Goal: Browse casually: Explore the website without a specific task or goal

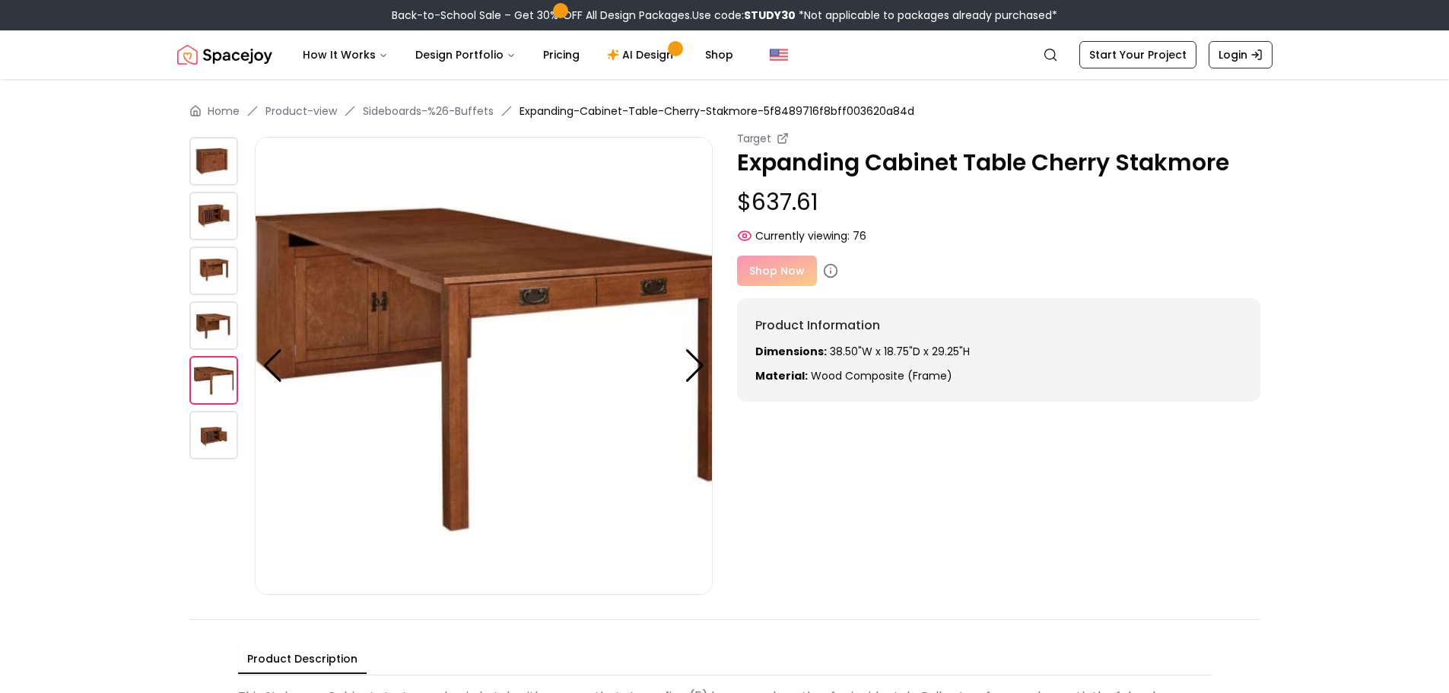
click at [215, 423] on img at bounding box center [213, 435] width 49 height 49
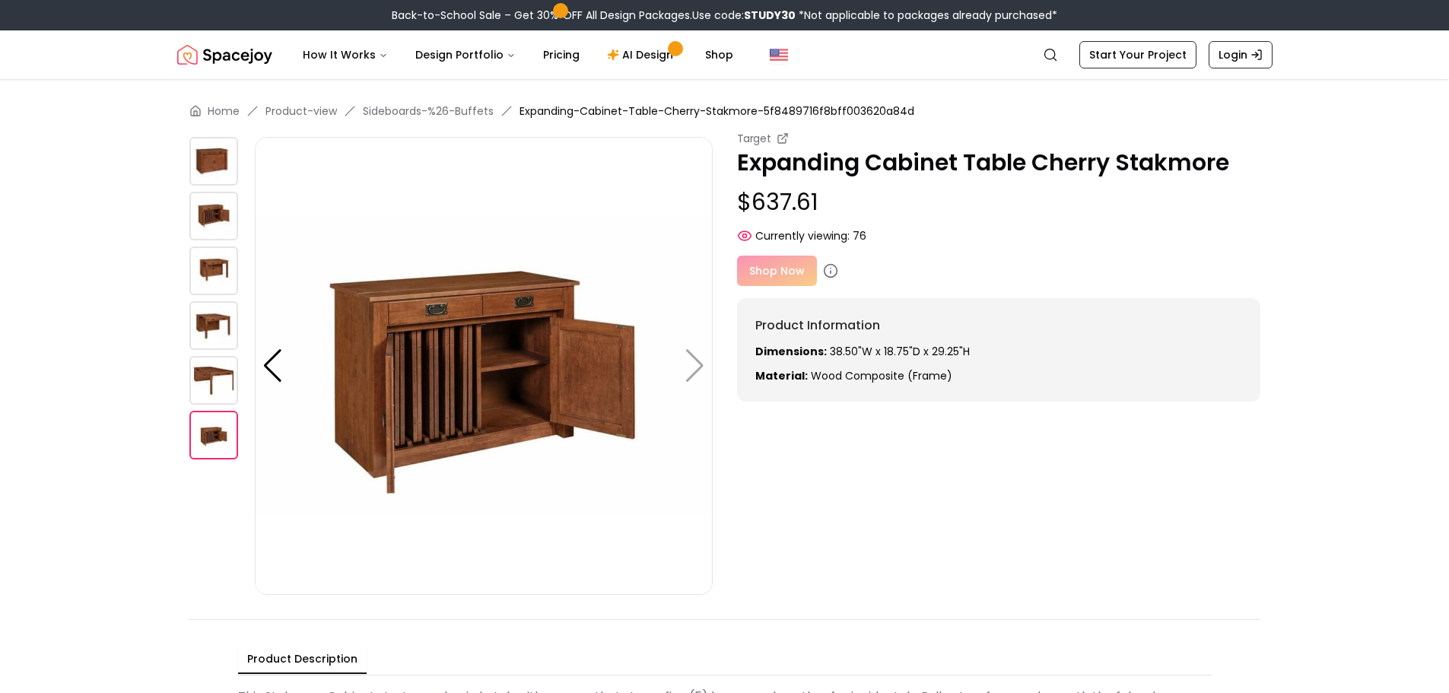
click at [219, 325] on img at bounding box center [213, 325] width 49 height 49
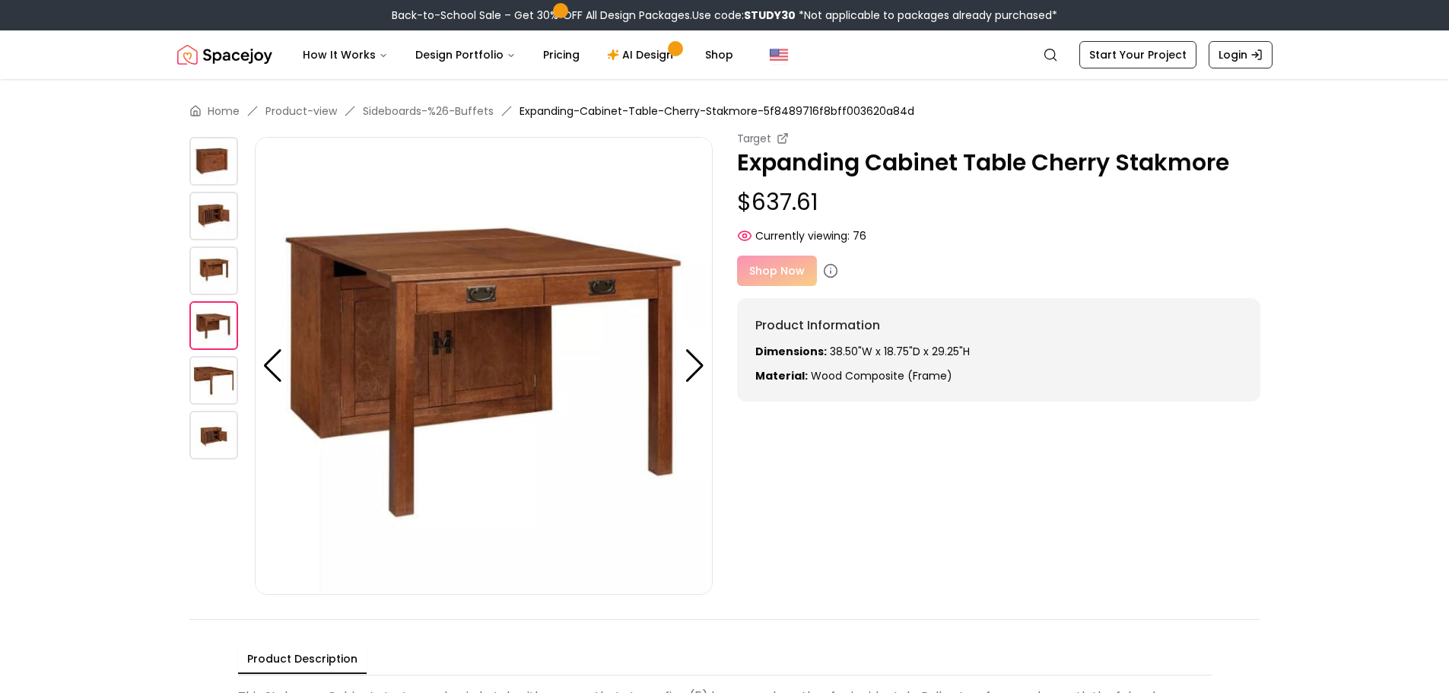
click at [227, 248] on img at bounding box center [213, 270] width 49 height 49
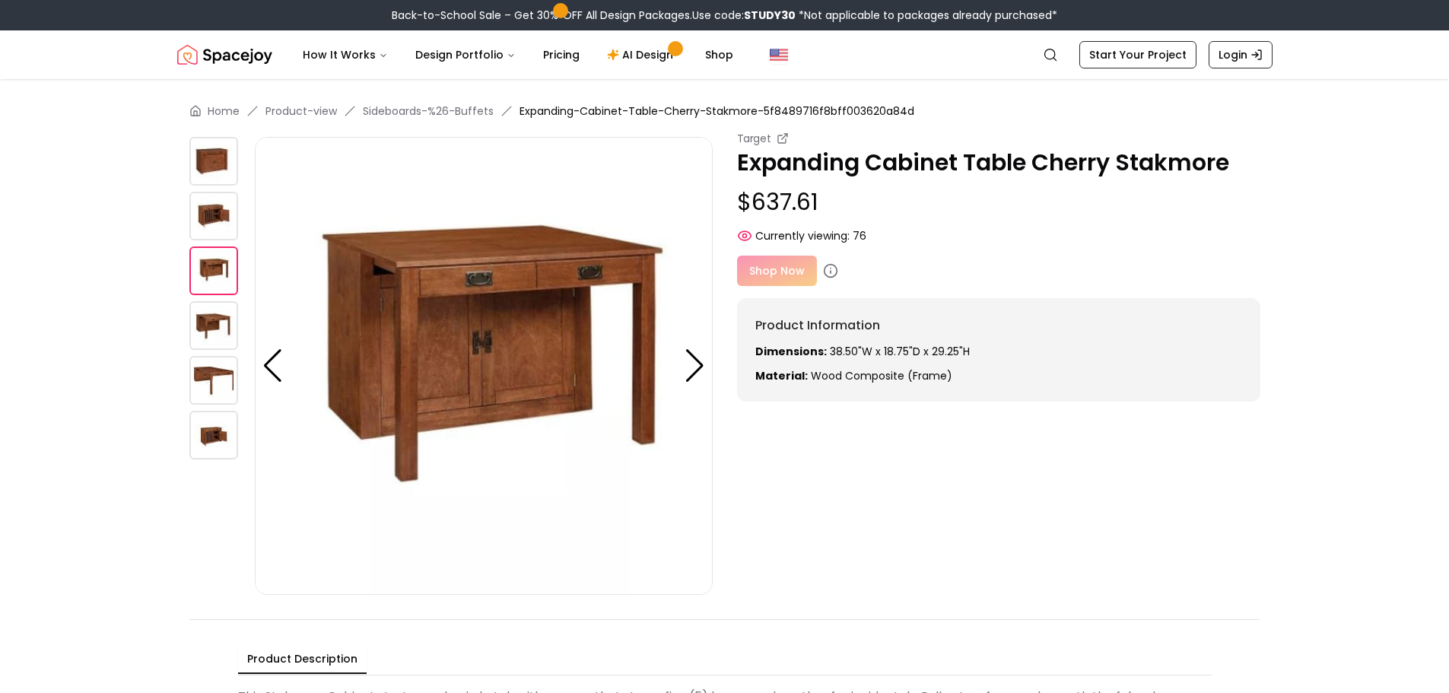
click at [218, 219] on img at bounding box center [213, 216] width 49 height 49
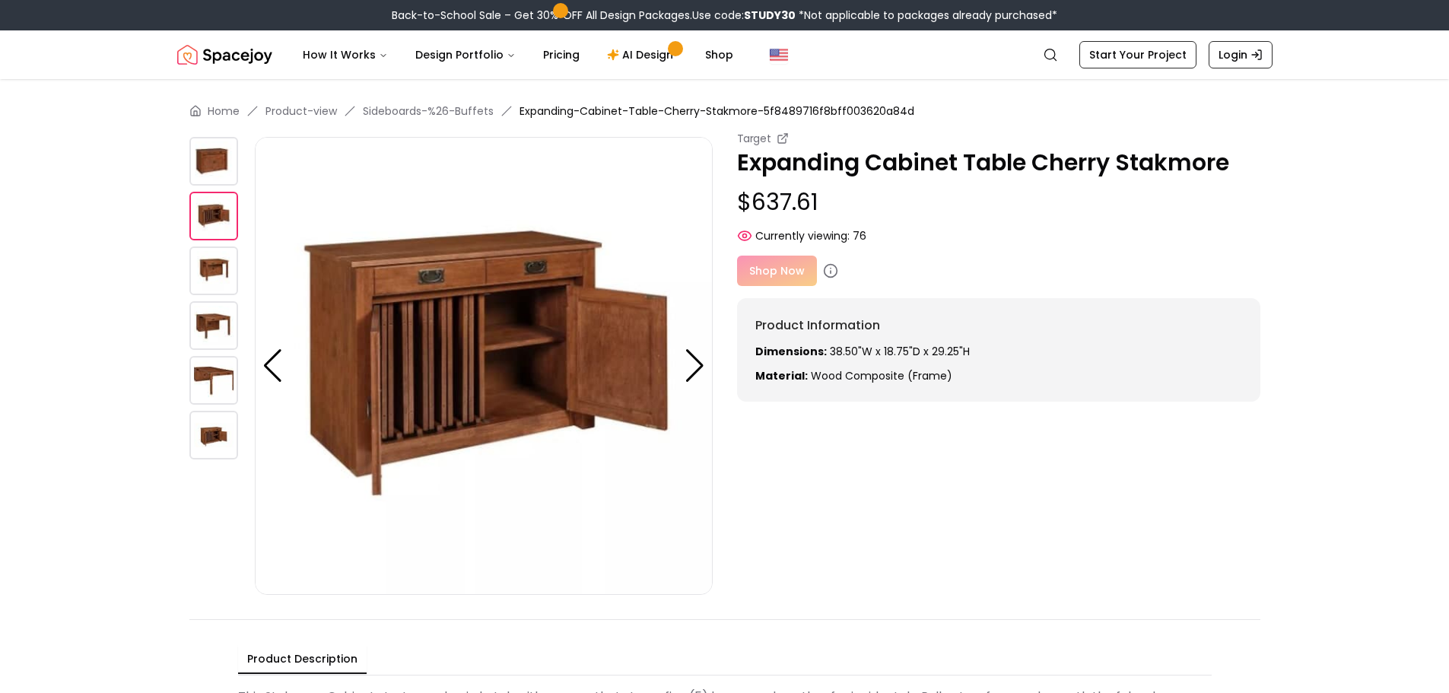
click at [218, 161] on img at bounding box center [213, 161] width 49 height 49
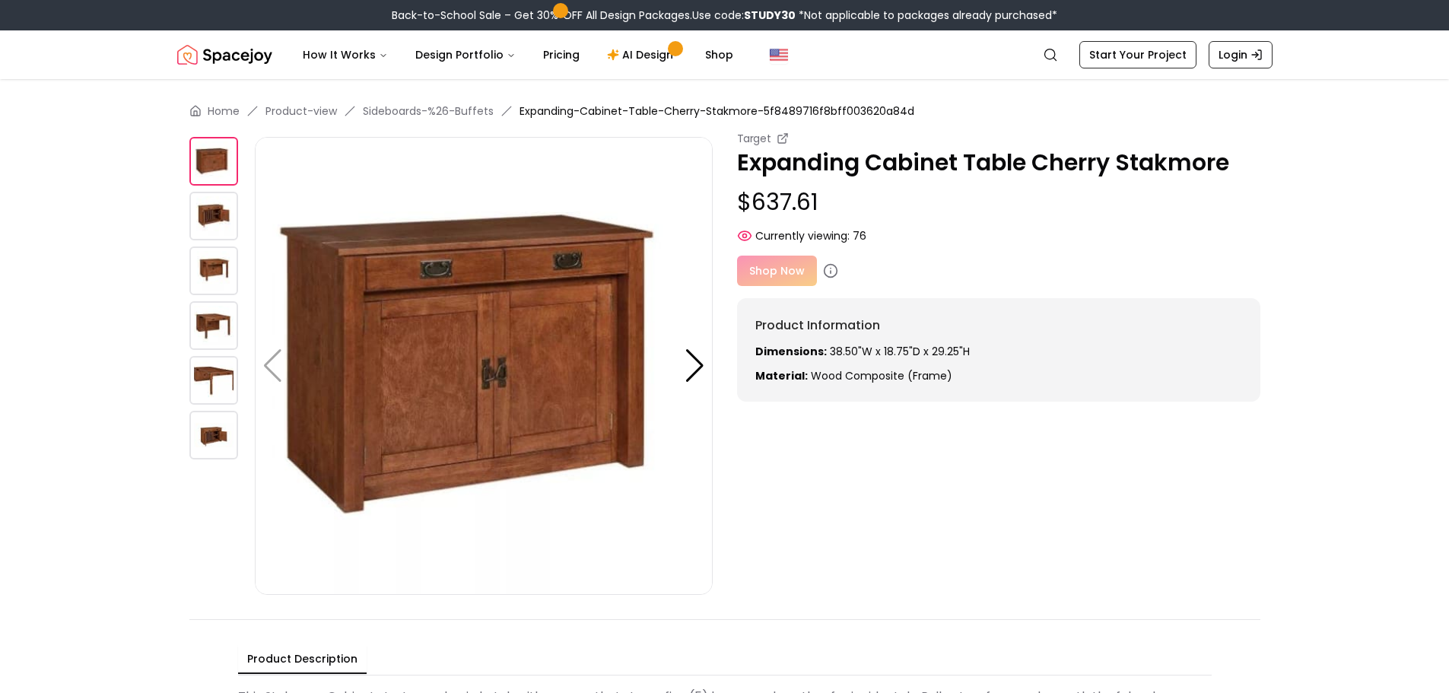
click at [218, 161] on img at bounding box center [213, 161] width 49 height 49
click at [207, 212] on img at bounding box center [213, 216] width 49 height 49
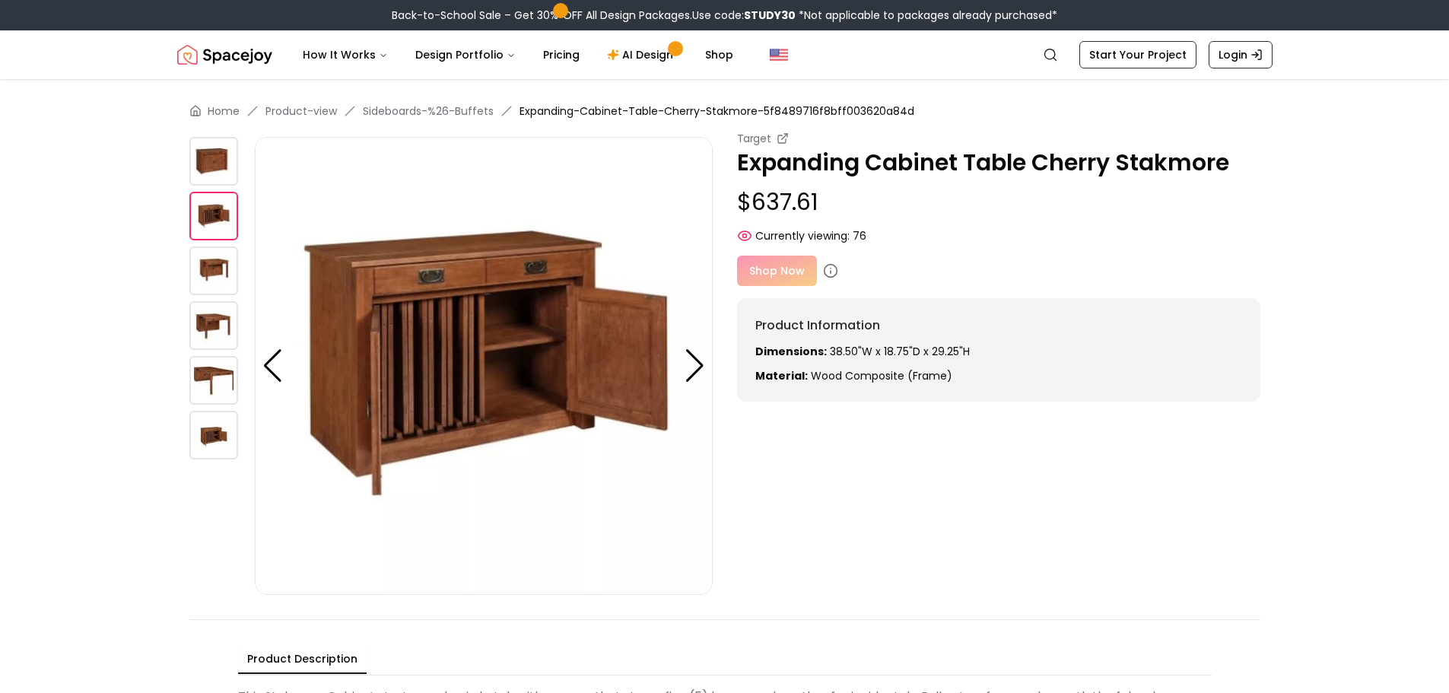
click at [207, 212] on img at bounding box center [213, 216] width 49 height 49
click at [685, 367] on div at bounding box center [695, 365] width 21 height 33
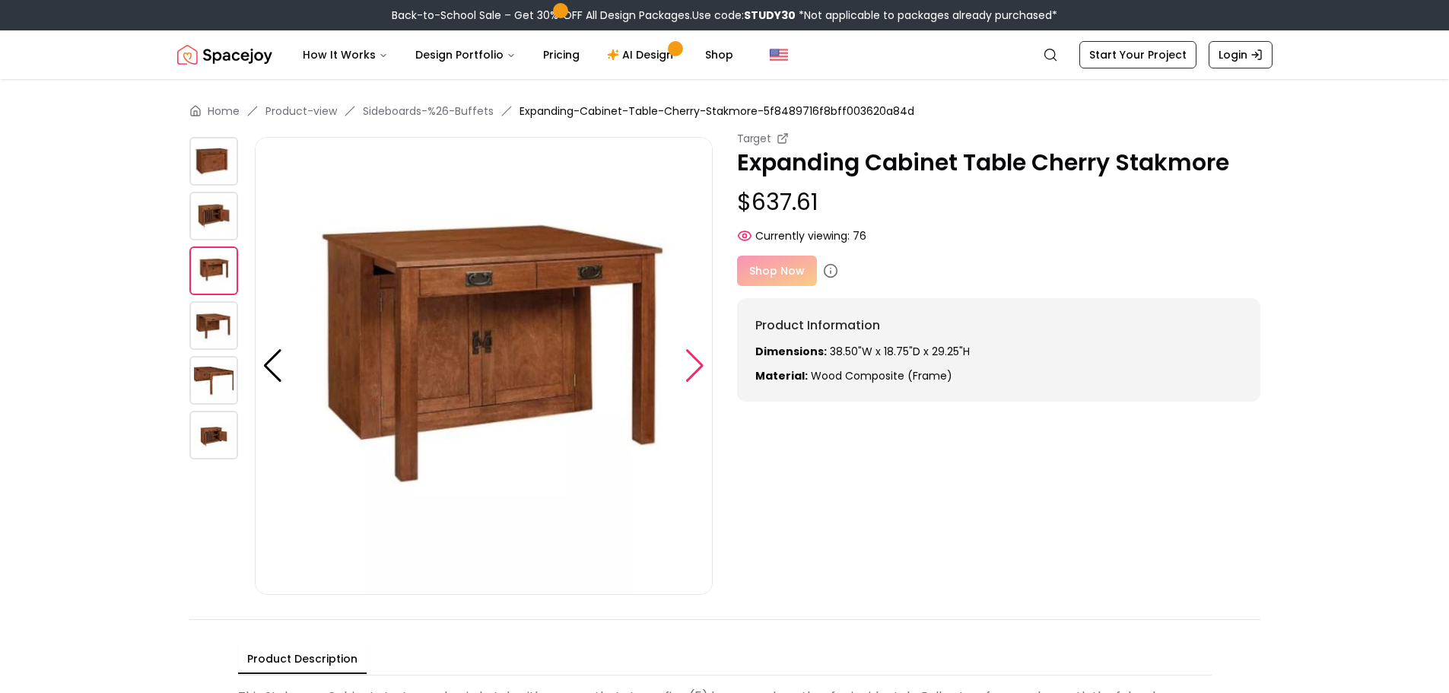
click at [685, 367] on div at bounding box center [695, 365] width 21 height 33
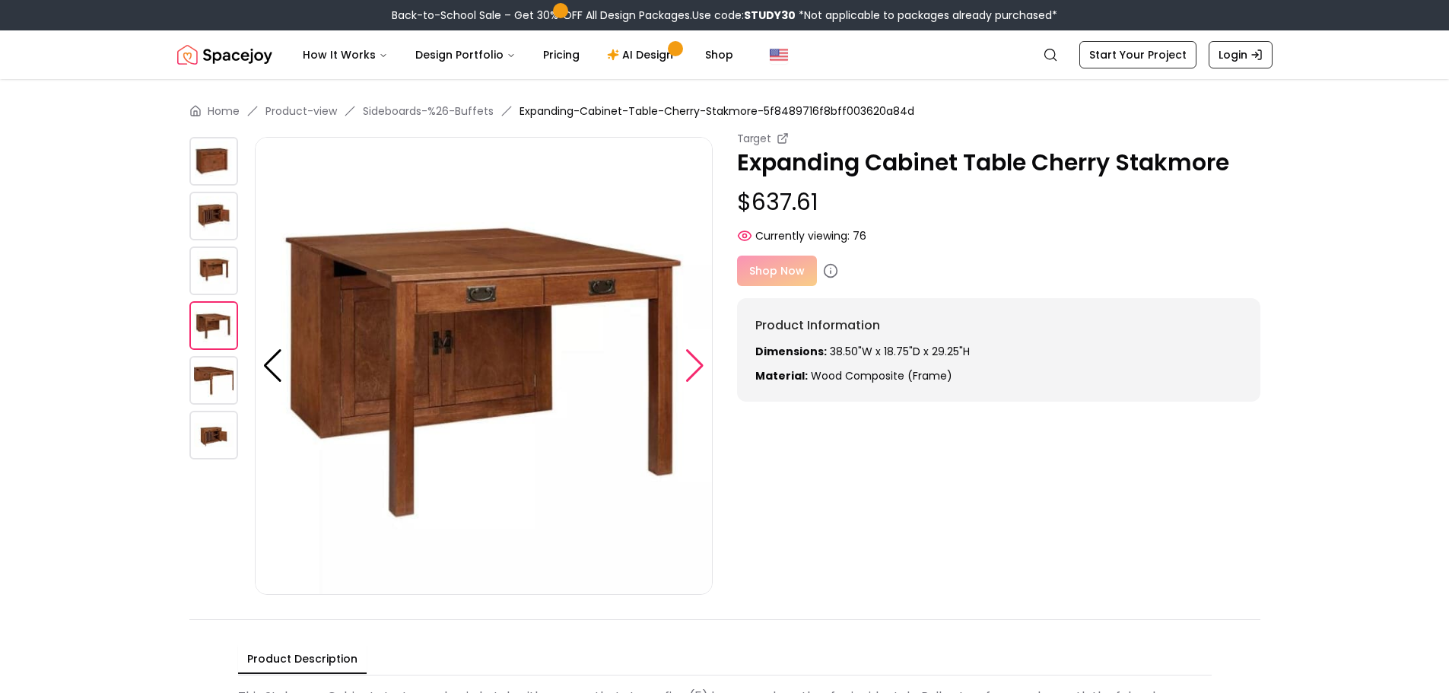
click at [685, 367] on div at bounding box center [695, 365] width 21 height 33
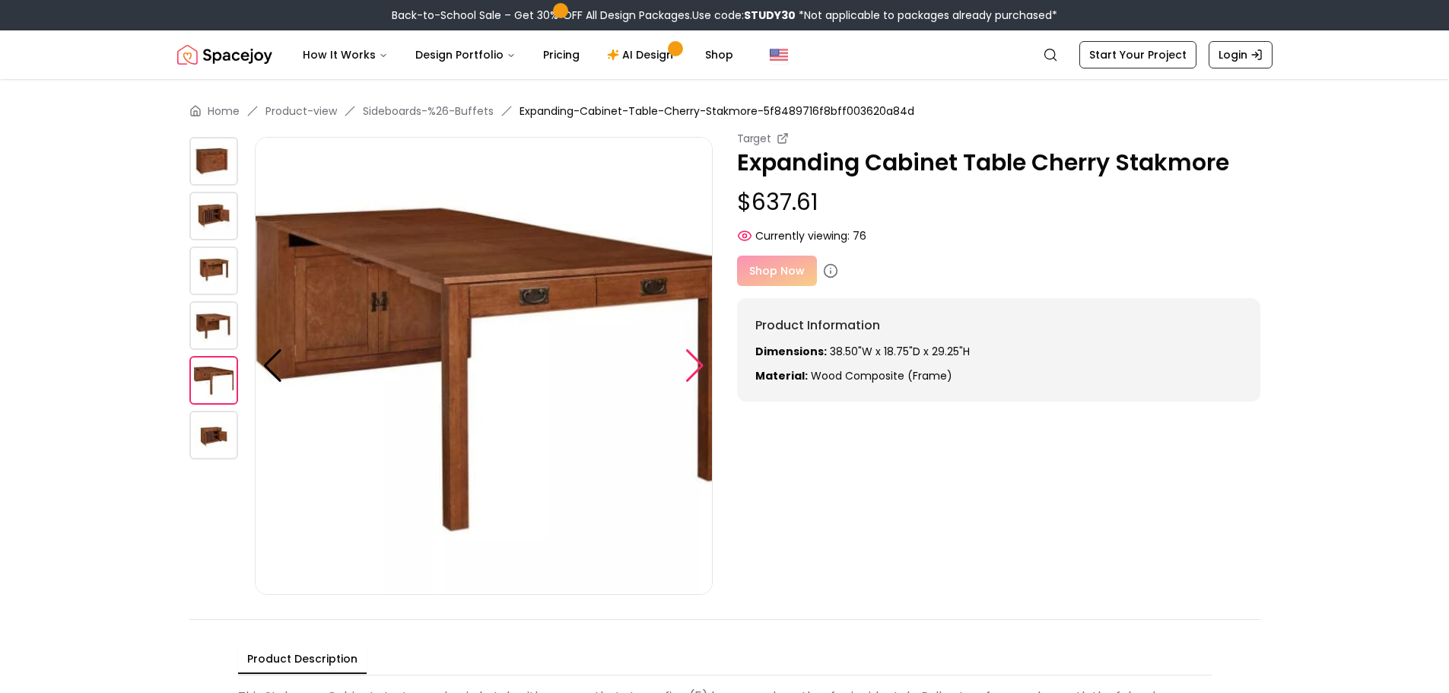
click at [685, 367] on div at bounding box center [695, 365] width 21 height 33
